Goal: Task Accomplishment & Management: Manage account settings

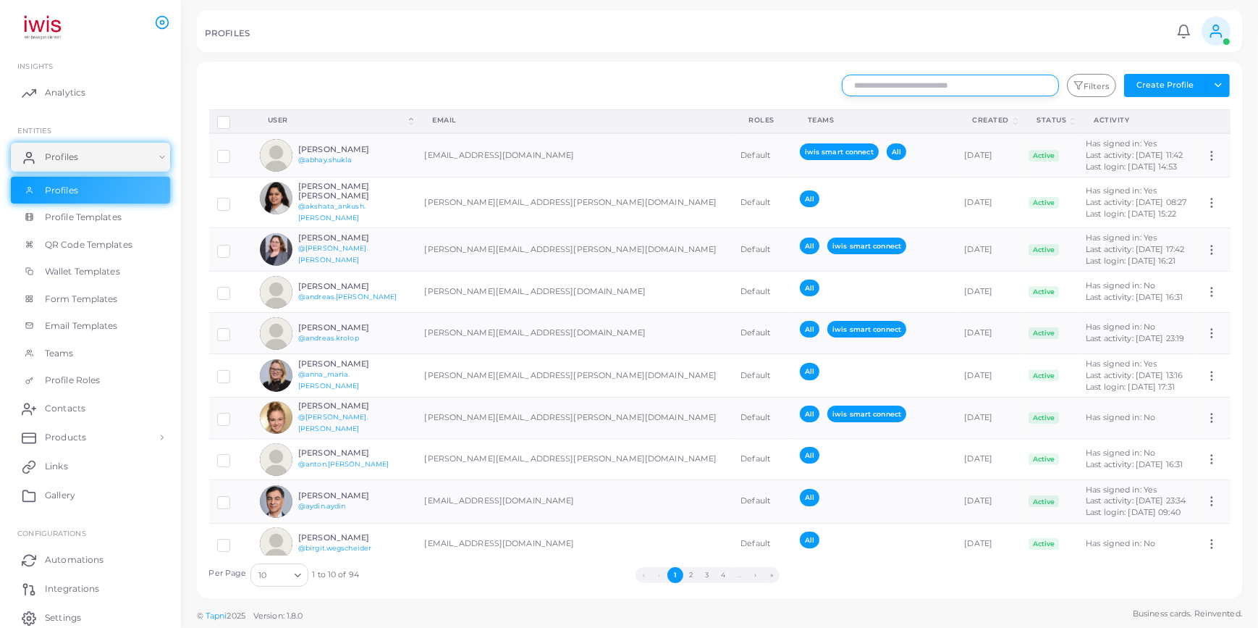
click at [974, 85] on input "text" at bounding box center [950, 86] width 217 height 22
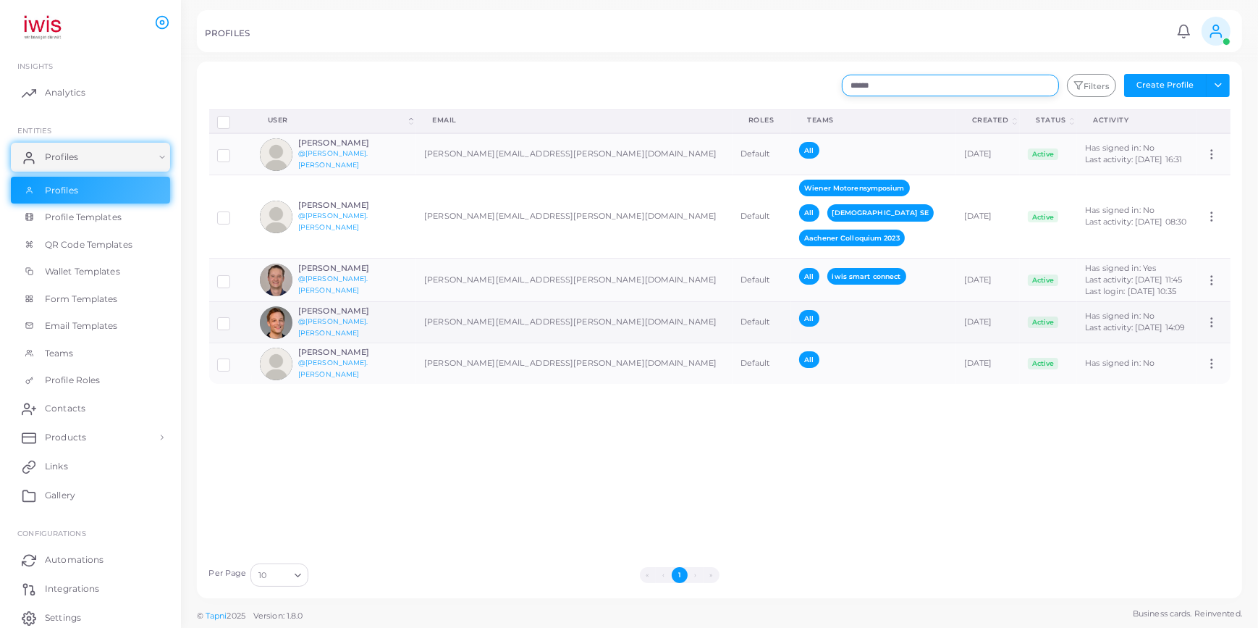
type input "******"
click at [339, 312] on h6 "[PERSON_NAME]" at bounding box center [351, 310] width 106 height 9
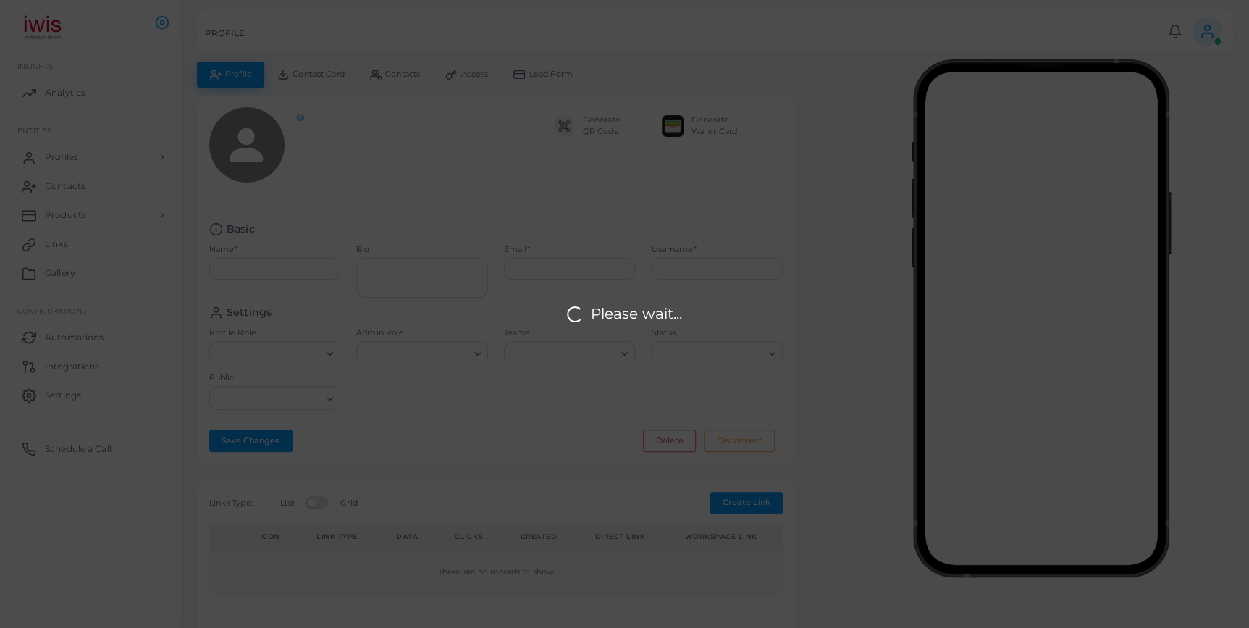
type input "**********"
